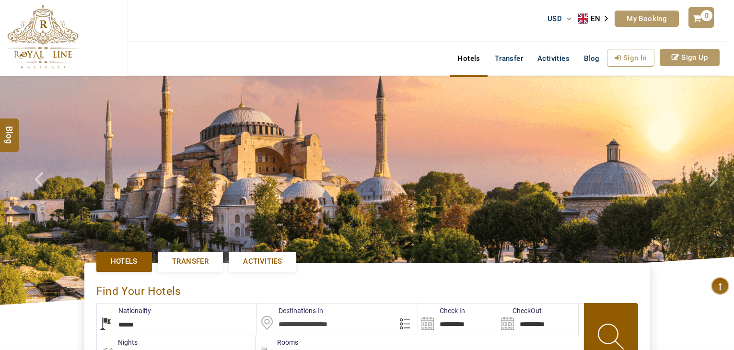
select select "******"
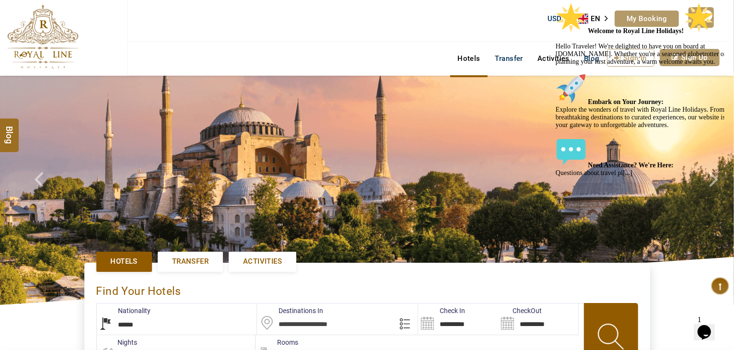
click at [544, 50] on link "Activities" at bounding box center [553, 58] width 46 height 19
click at [548, 56] on link "Activities" at bounding box center [553, 58] width 46 height 19
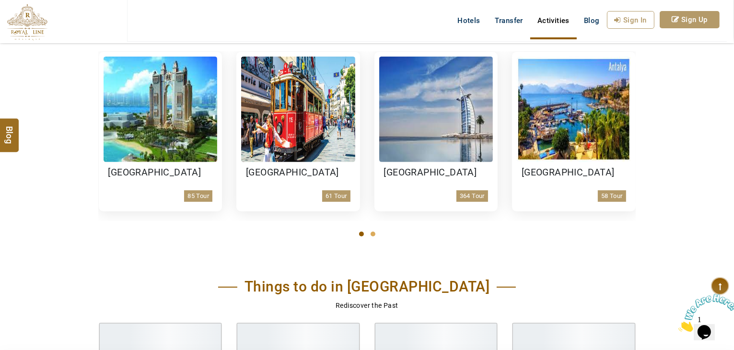
scroll to position [383, 0]
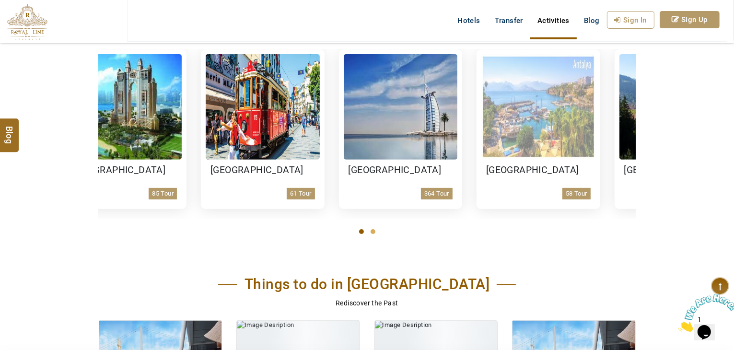
drag, startPoint x: 582, startPoint y: 121, endPoint x: 226, endPoint y: 131, distance: 356.2
click at [481, 131] on img at bounding box center [538, 106] width 114 height 105
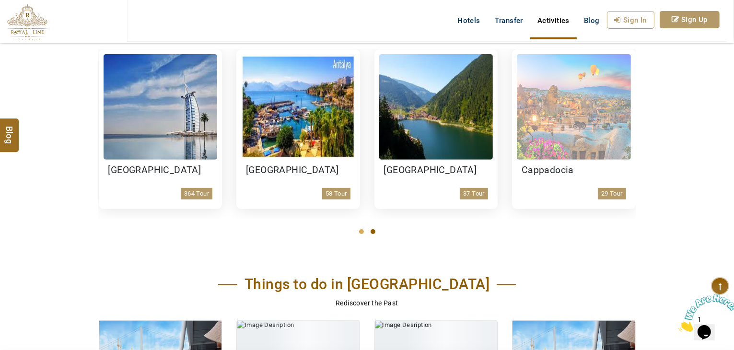
click at [577, 107] on img at bounding box center [574, 106] width 114 height 105
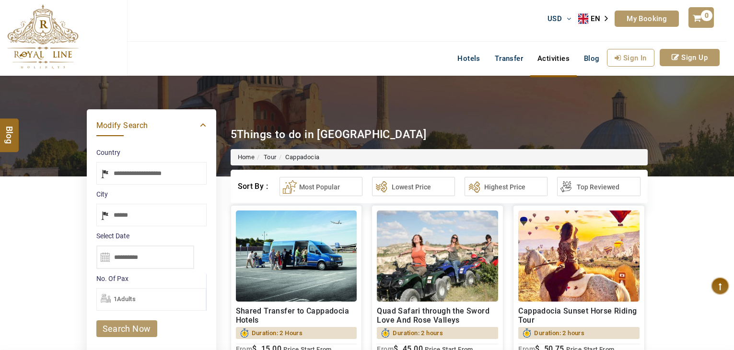
select select "*****"
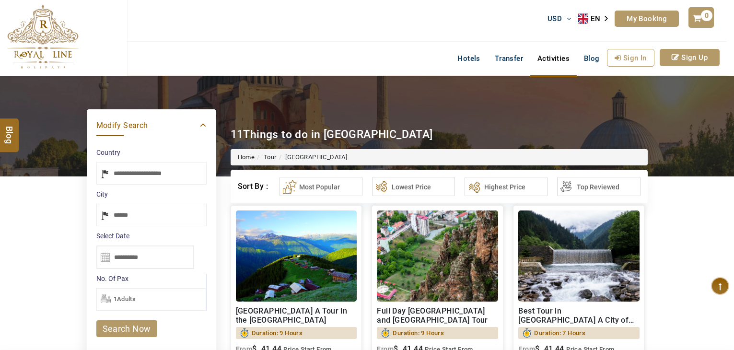
select select "*****"
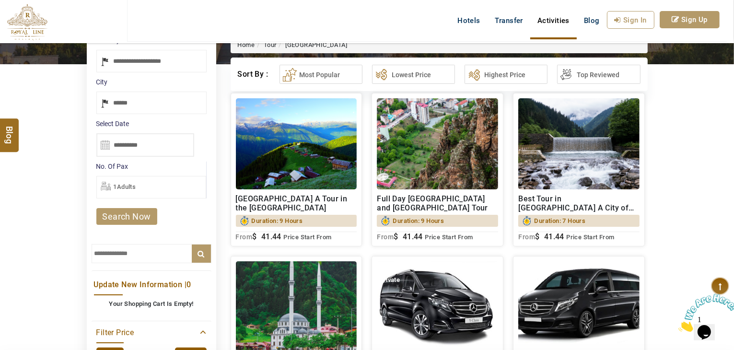
scroll to position [96, 0]
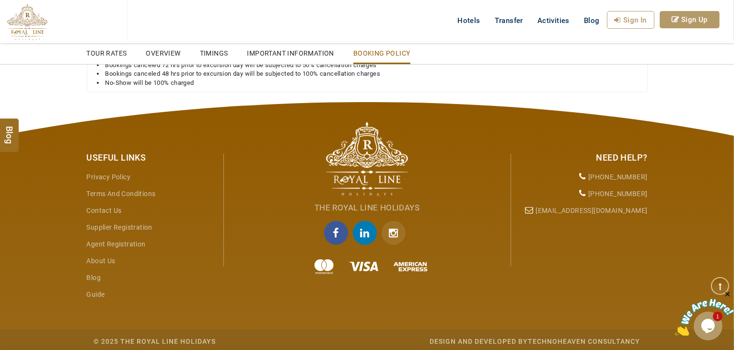
scroll to position [1073, 0]
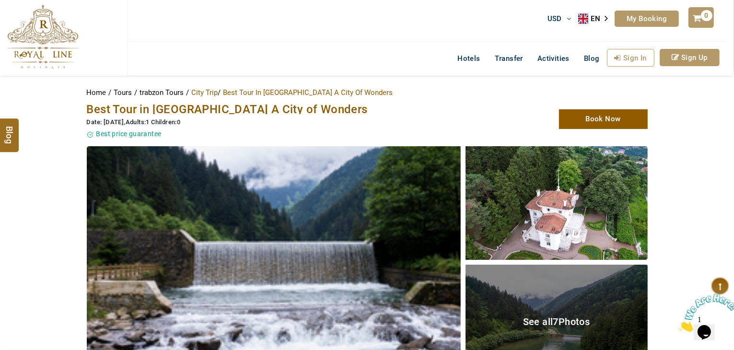
click at [185, 106] on span "Best Tour in [GEOGRAPHIC_DATA] A City of Wonders" at bounding box center [227, 109] width 281 height 13
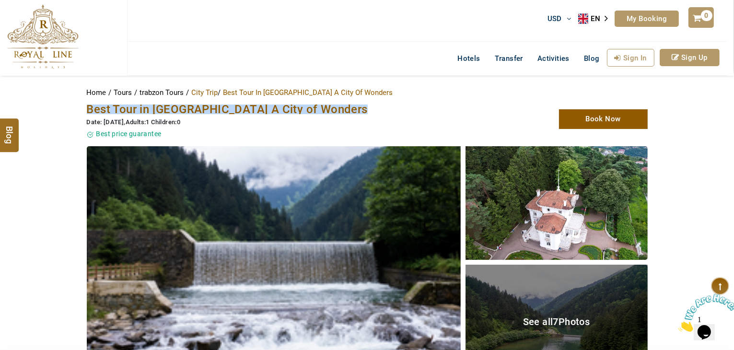
click at [185, 106] on span "Best Tour in [GEOGRAPHIC_DATA] A City of Wonders" at bounding box center [227, 109] width 281 height 13
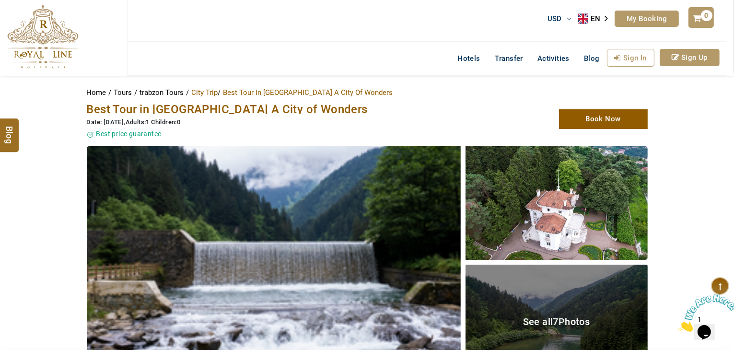
click at [185, 106] on span "Best Tour in [GEOGRAPHIC_DATA] A City of Wonders" at bounding box center [227, 109] width 281 height 13
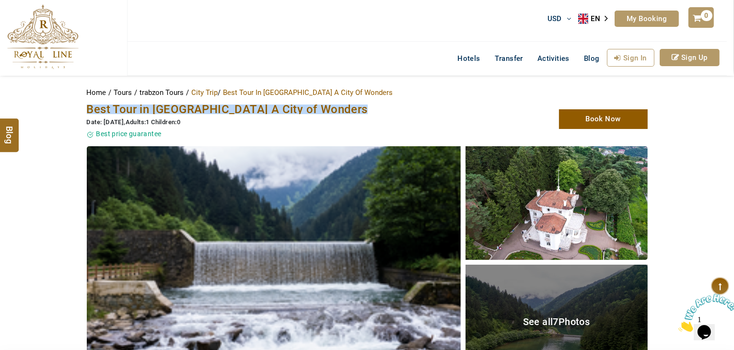
click at [185, 106] on span "Best Tour in [GEOGRAPHIC_DATA] A City of Wonders" at bounding box center [227, 109] width 281 height 13
copy span "Best Tour in [GEOGRAPHIC_DATA] A City of Wonders"
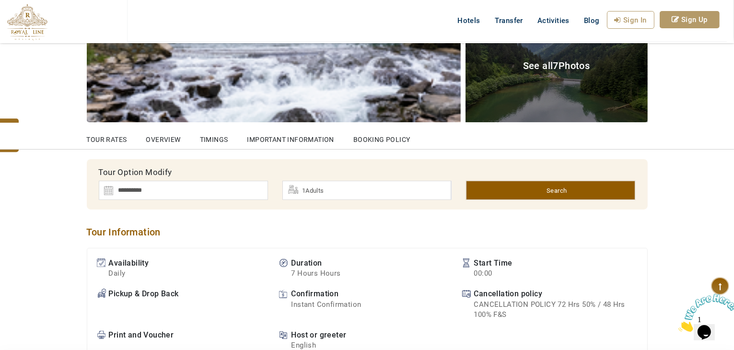
scroll to position [240, 0]
